Goal: Task Accomplishment & Management: Complete application form

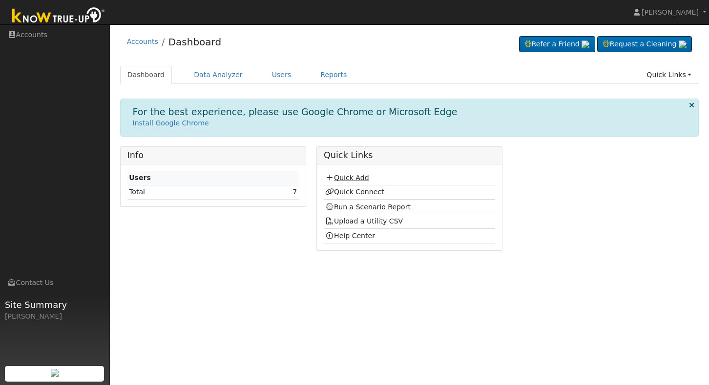
click at [347, 179] on link "Quick Add" at bounding box center [346, 178] width 43 height 8
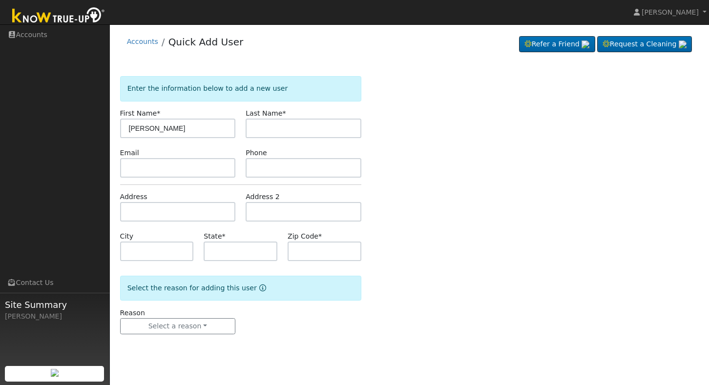
type input "[PERSON_NAME]"
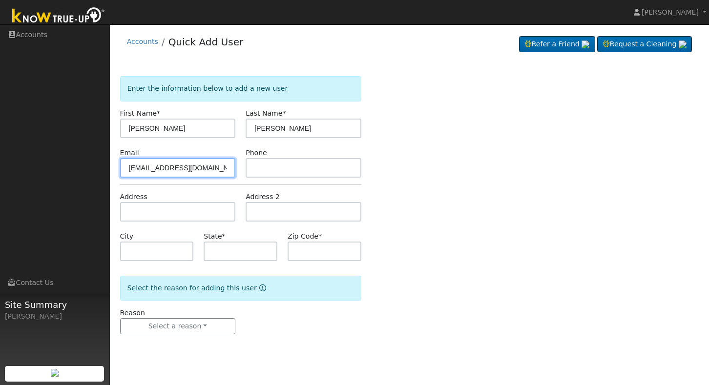
type input "[EMAIL_ADDRESS][DOMAIN_NAME]"
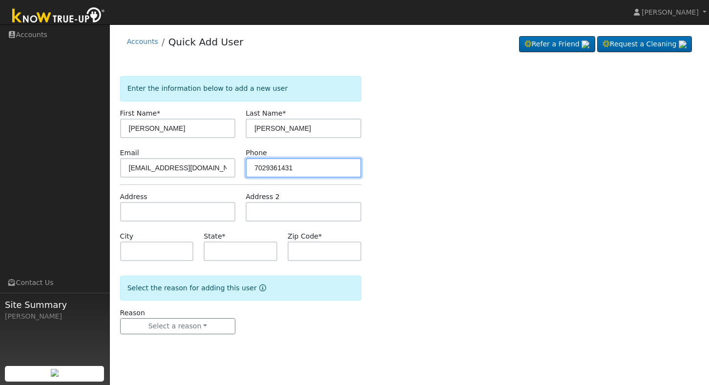
type input "7029361431"
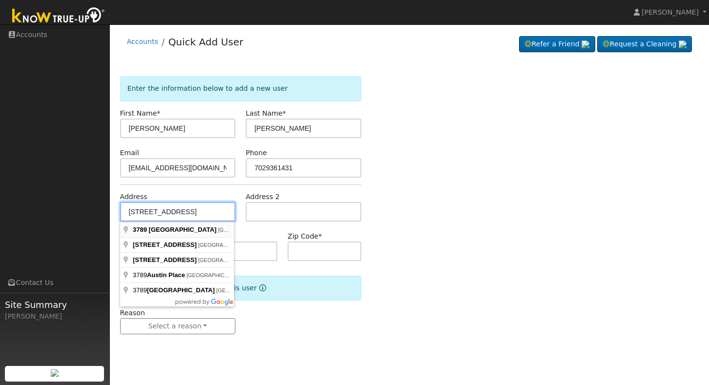
type input "[STREET_ADDRESS]"
type input "[GEOGRAPHIC_DATA]"
type input "CA"
type input "93726"
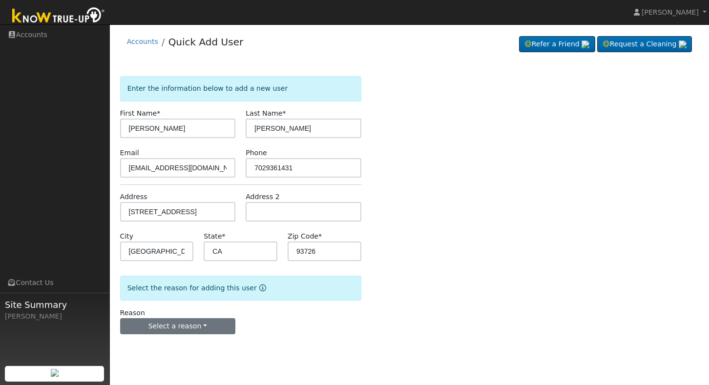
click at [189, 327] on button "Select a reason" at bounding box center [178, 326] width 116 height 17
click at [191, 341] on link "New lead" at bounding box center [175, 347] width 108 height 14
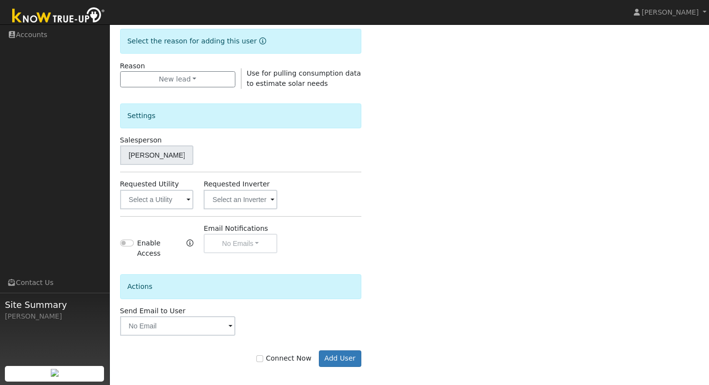
scroll to position [247, 0]
click at [185, 199] on input "text" at bounding box center [157, 200] width 74 height 20
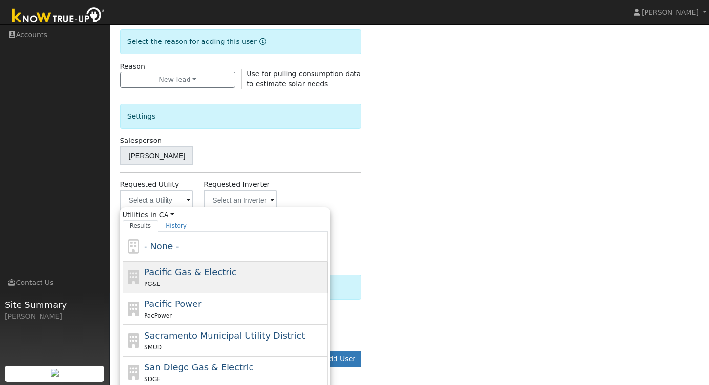
click at [186, 273] on span "Pacific Gas & Electric" at bounding box center [190, 272] width 92 height 10
type input "Pacific Gas & Electric"
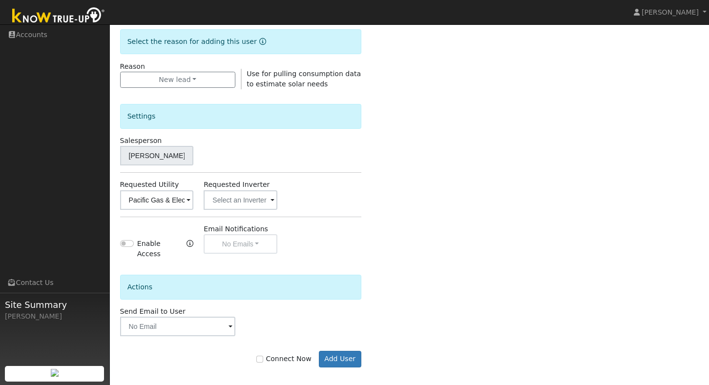
click at [263, 356] on input "Connect Now" at bounding box center [259, 359] width 7 height 7
checkbox input "true"
click at [343, 351] on button "Add User" at bounding box center [340, 359] width 42 height 17
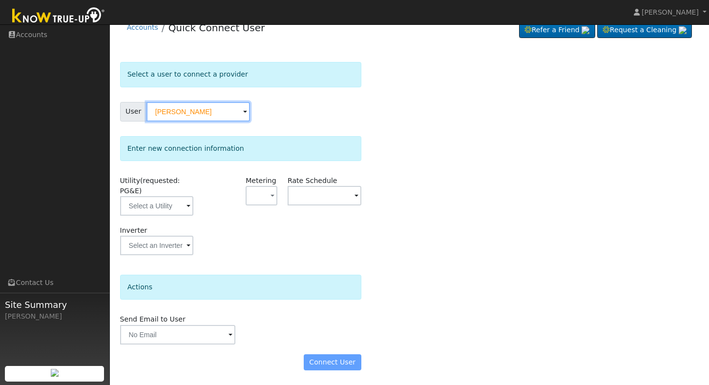
scroll to position [14, 0]
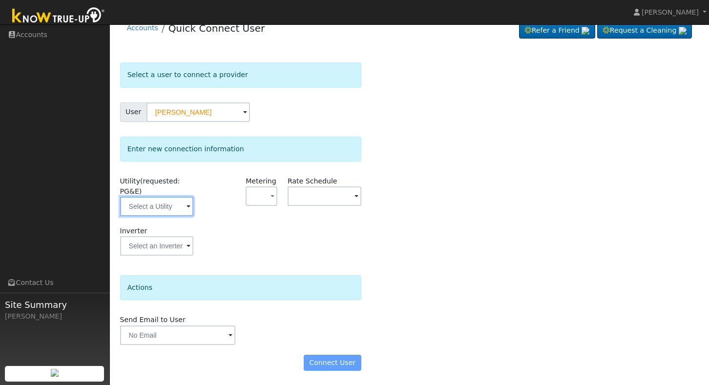
click at [179, 209] on input "text" at bounding box center [157, 207] width 74 height 20
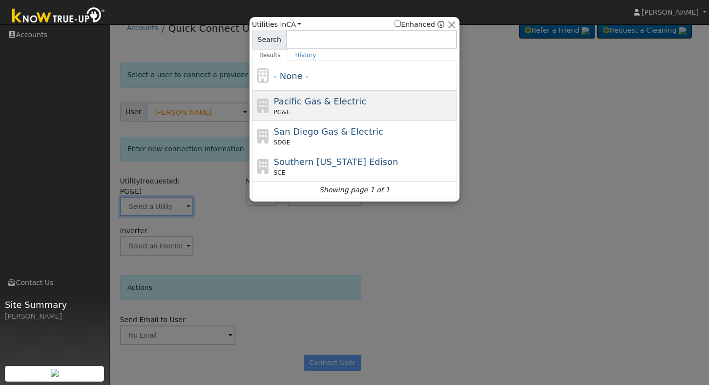
click at [332, 111] on div "PG&E" at bounding box center [364, 112] width 181 height 9
type input "PG&E"
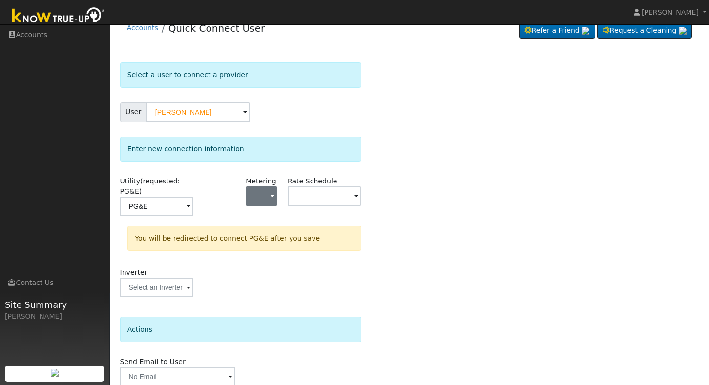
click at [269, 205] on button "button" at bounding box center [262, 197] width 32 height 20
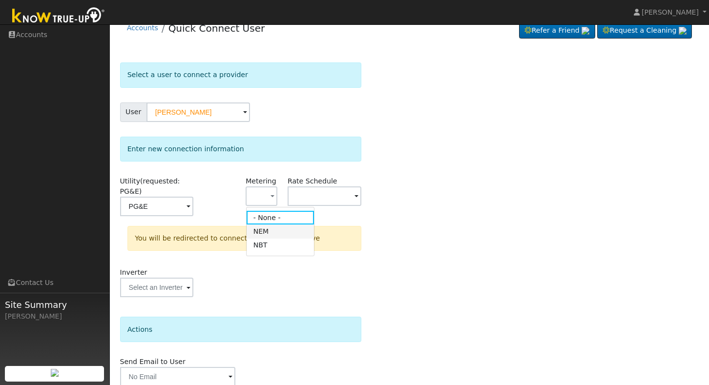
click at [273, 231] on link "NEM" at bounding box center [281, 232] width 68 height 14
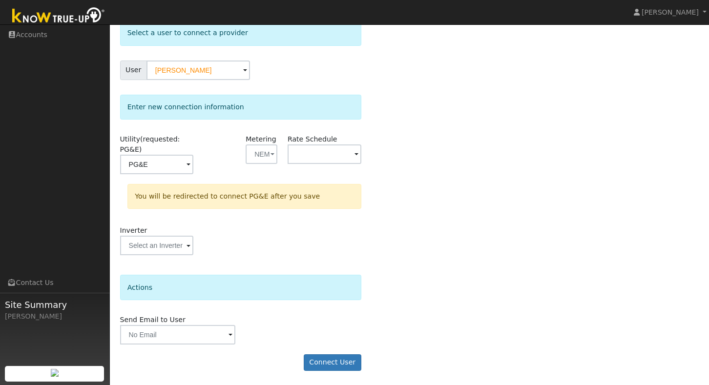
scroll to position [55, 0]
click at [187, 334] on input "text" at bounding box center [178, 336] width 116 height 20
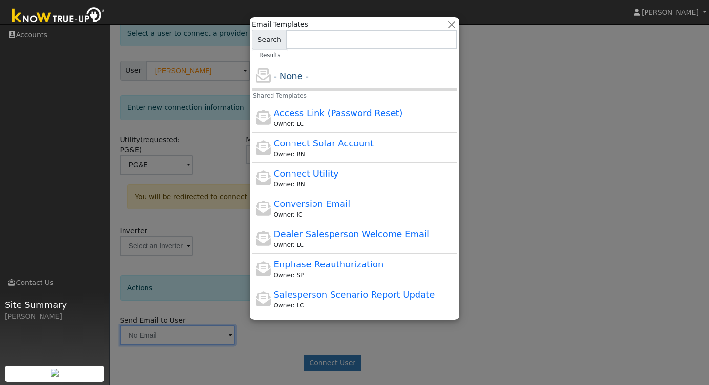
click at [534, 283] on div at bounding box center [354, 192] width 709 height 385
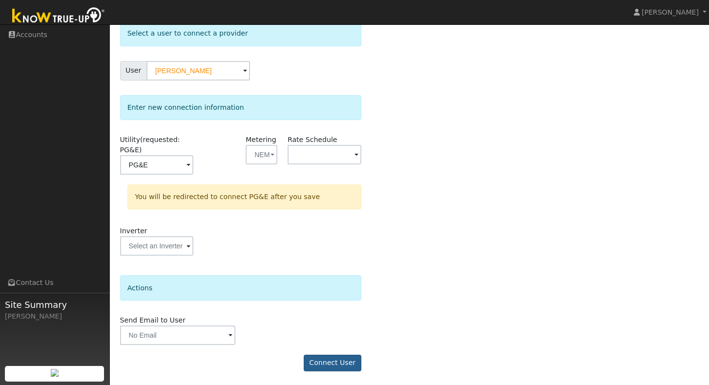
click at [337, 362] on button "Connect User" at bounding box center [333, 363] width 58 height 17
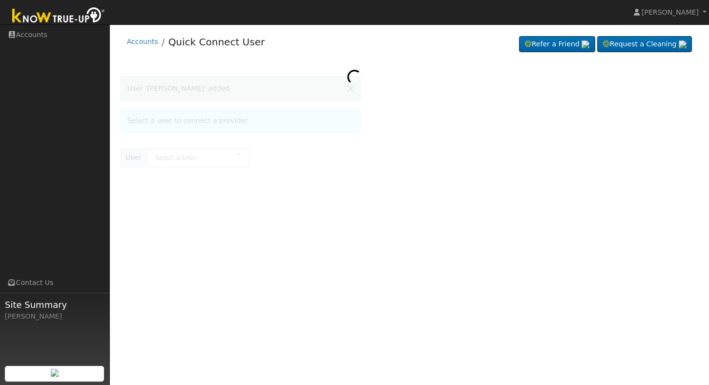
type input "[PERSON_NAME]"
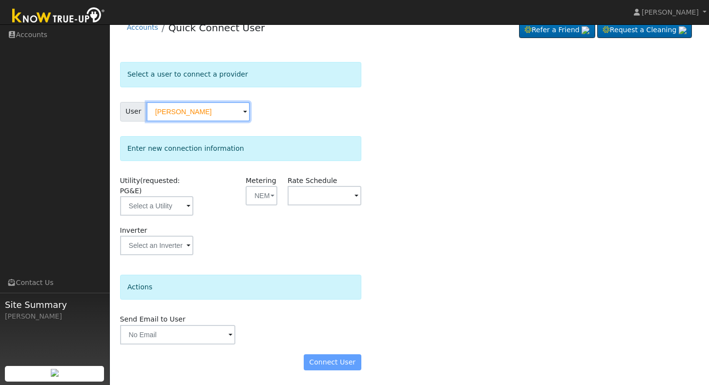
scroll to position [14, 0]
click at [330, 362] on div "Connect User" at bounding box center [240, 363] width 251 height 17
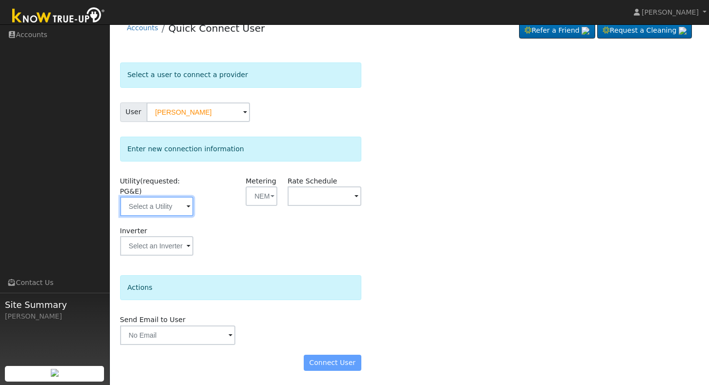
click at [174, 209] on input "text" at bounding box center [157, 207] width 74 height 20
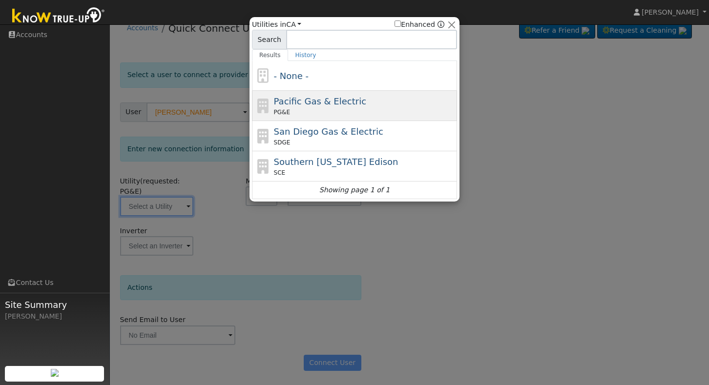
click at [294, 102] on span "Pacific Gas & Electric" at bounding box center [320, 101] width 92 height 10
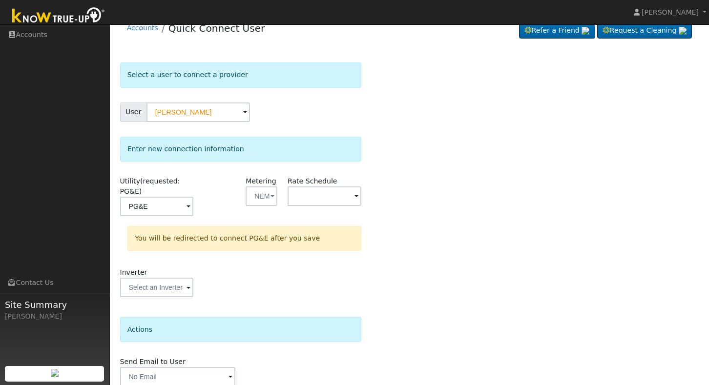
type input "PG&E"
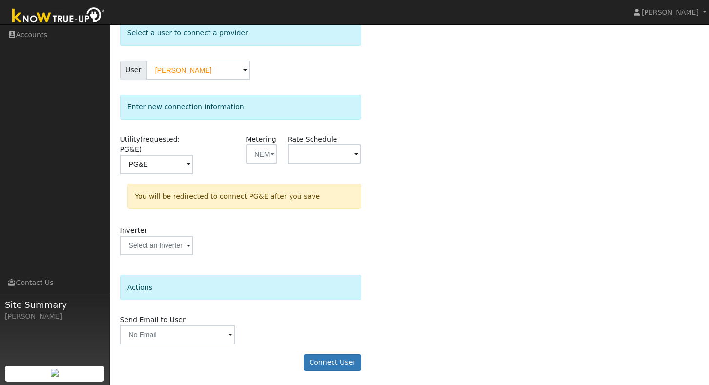
scroll to position [55, 0]
click at [346, 362] on button "Connect User" at bounding box center [333, 363] width 58 height 17
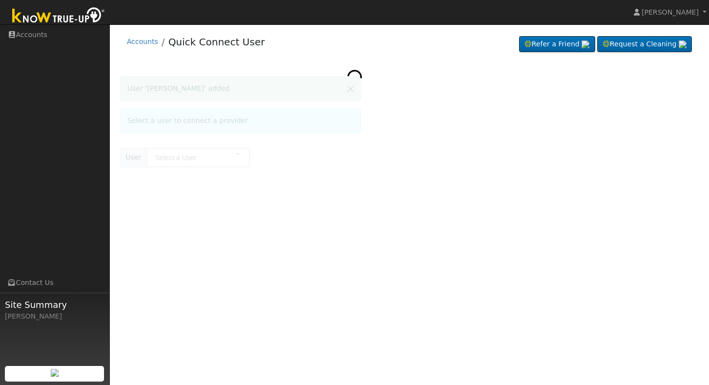
type input "[PERSON_NAME]"
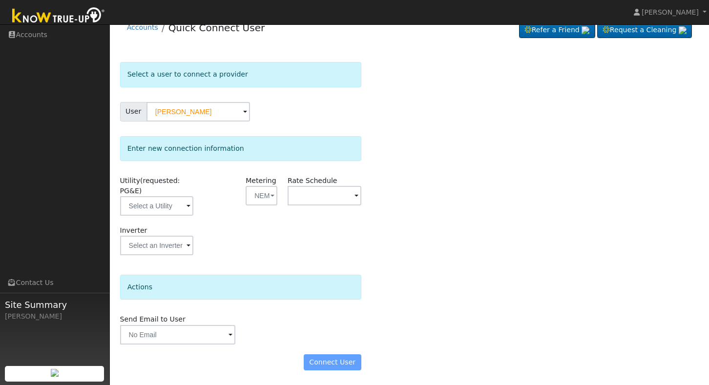
scroll to position [14, 0]
click at [169, 210] on input "text" at bounding box center [157, 207] width 74 height 20
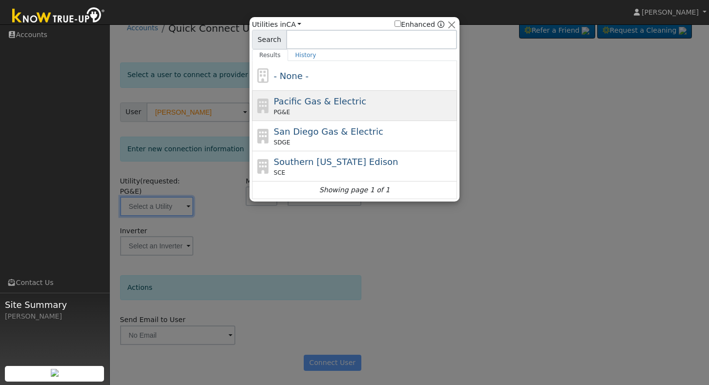
click at [328, 109] on div "PG&E" at bounding box center [364, 112] width 181 height 9
type input "PG&E"
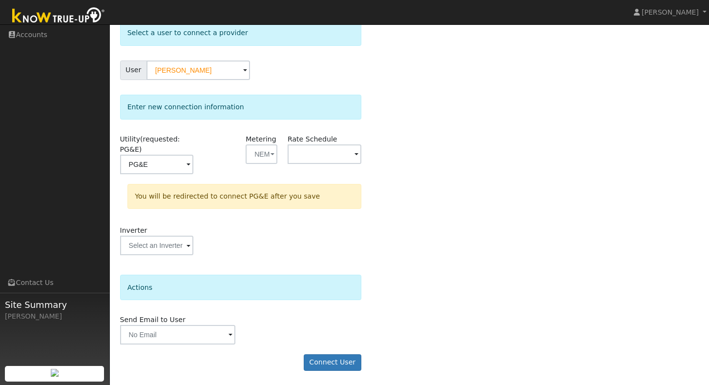
scroll to position [55, 0]
click at [338, 358] on button "Connect User" at bounding box center [333, 363] width 58 height 17
